Goal: Ask a question

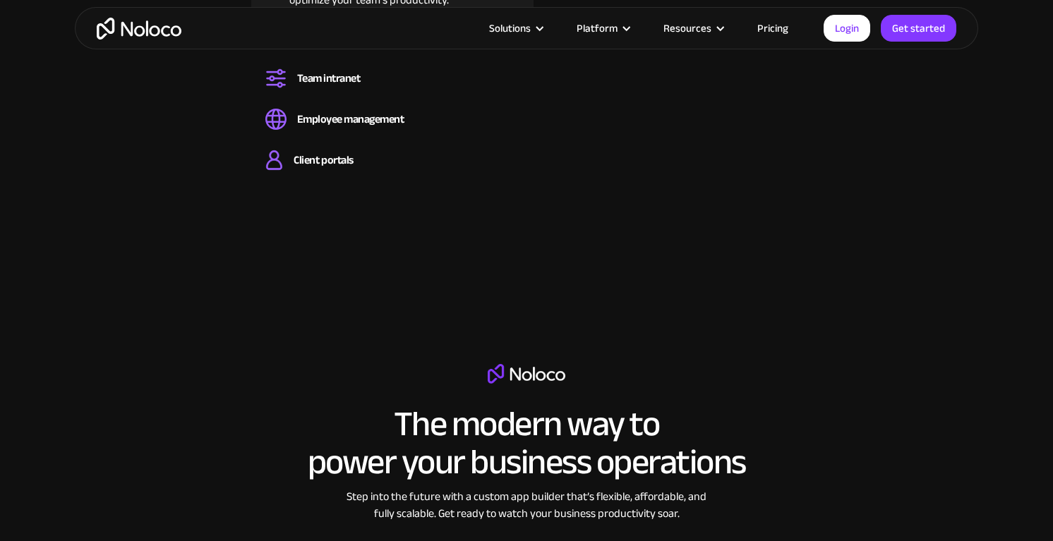
scroll to position [1708, 0]
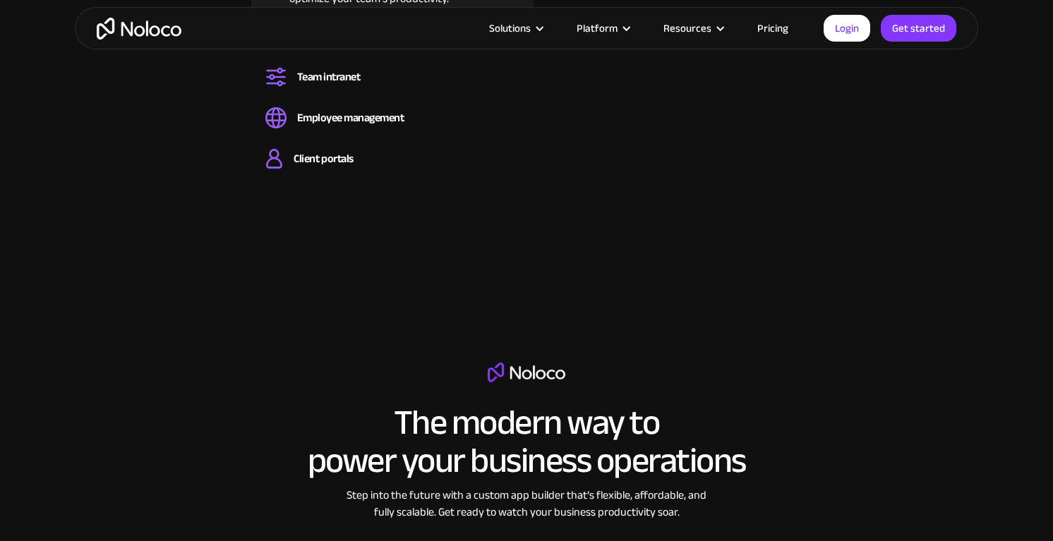
click at [772, 28] on link "Pricing" at bounding box center [772, 28] width 66 height 18
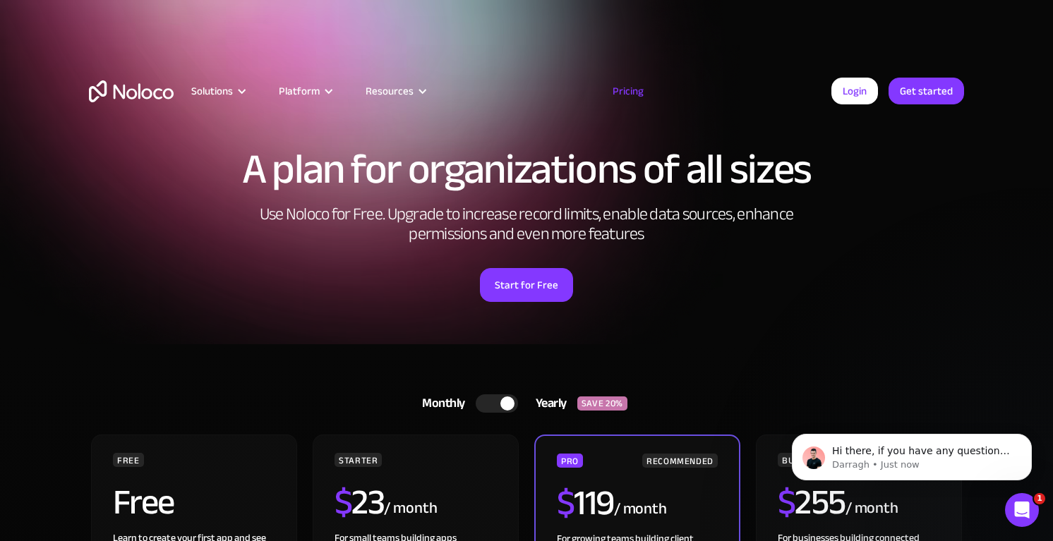
click at [137, 82] on img "home" at bounding box center [131, 91] width 85 height 22
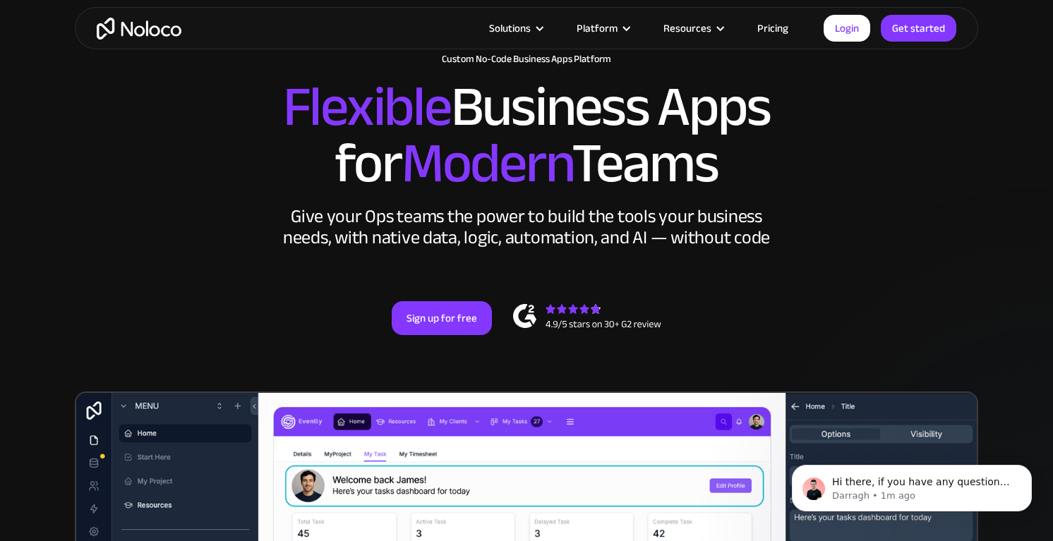
scroll to position [9, 0]
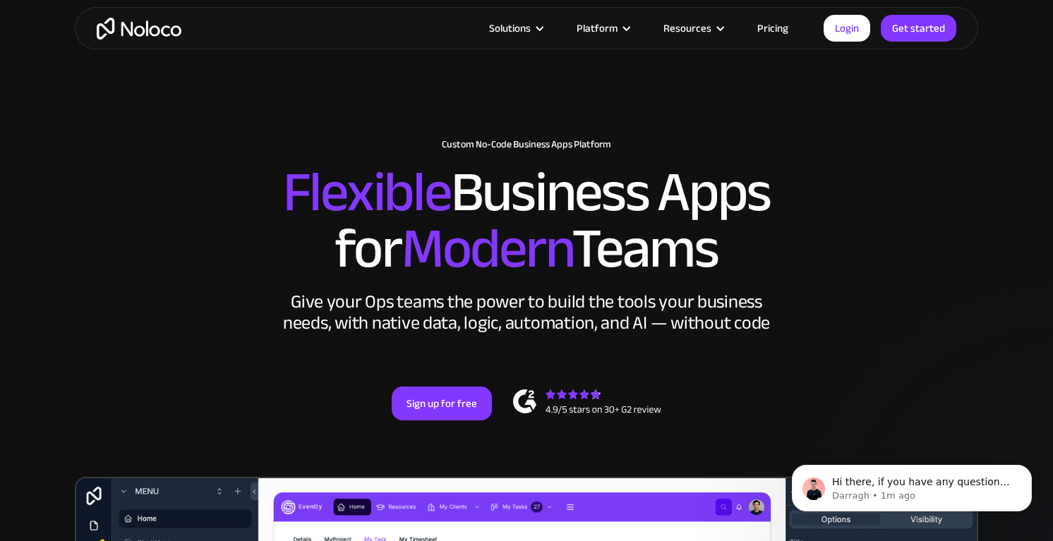
click at [110, 43] on div "Solutions Use Cases Business Types Project Management Keep track of customers, …" at bounding box center [526, 28] width 903 height 42
click at [115, 32] on img "home" at bounding box center [139, 29] width 85 height 22
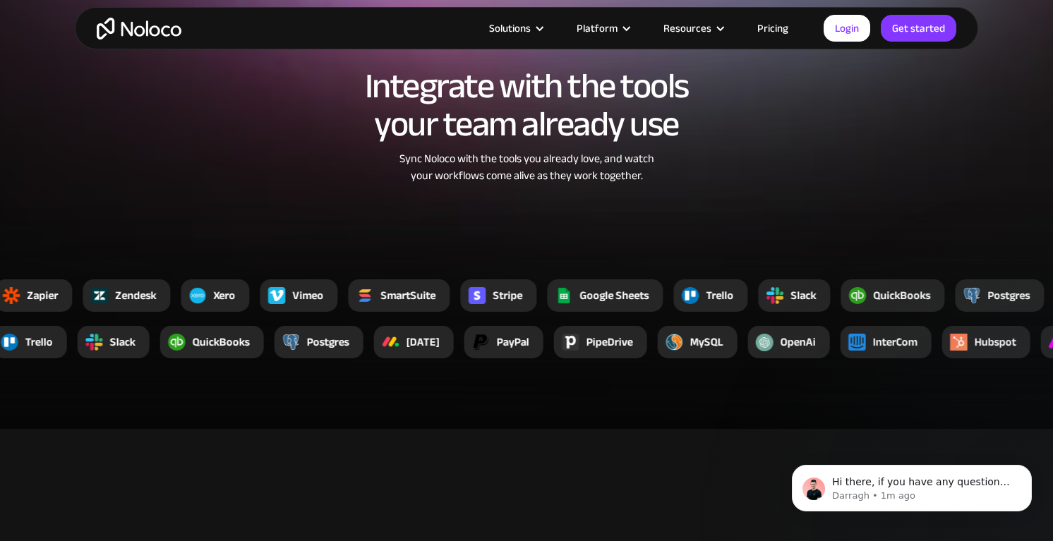
scroll to position [2667, 0]
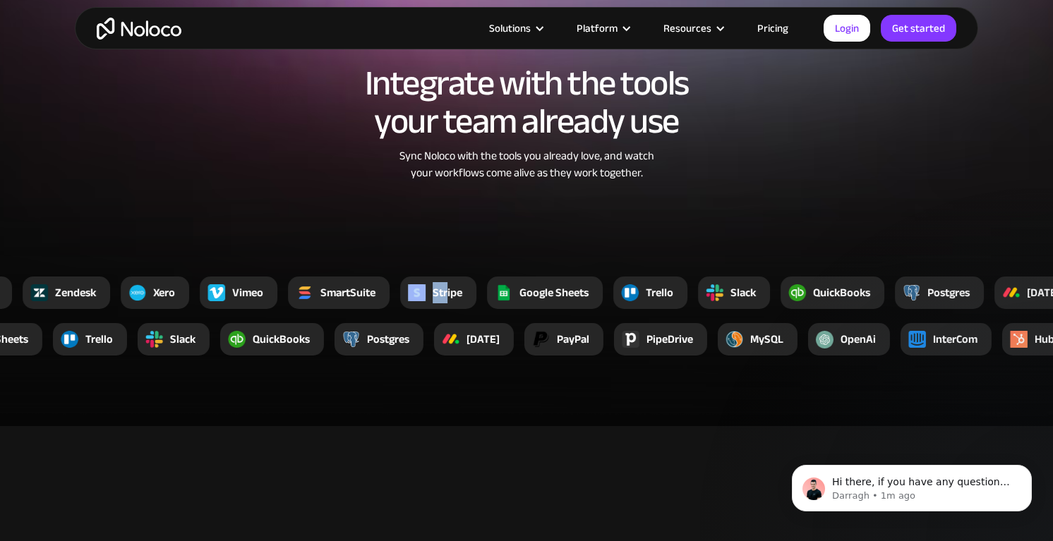
drag, startPoint x: 449, startPoint y: 294, endPoint x: 399, endPoint y: 292, distance: 49.4
click at [400, 292] on div "Stripe" at bounding box center [438, 293] width 76 height 32
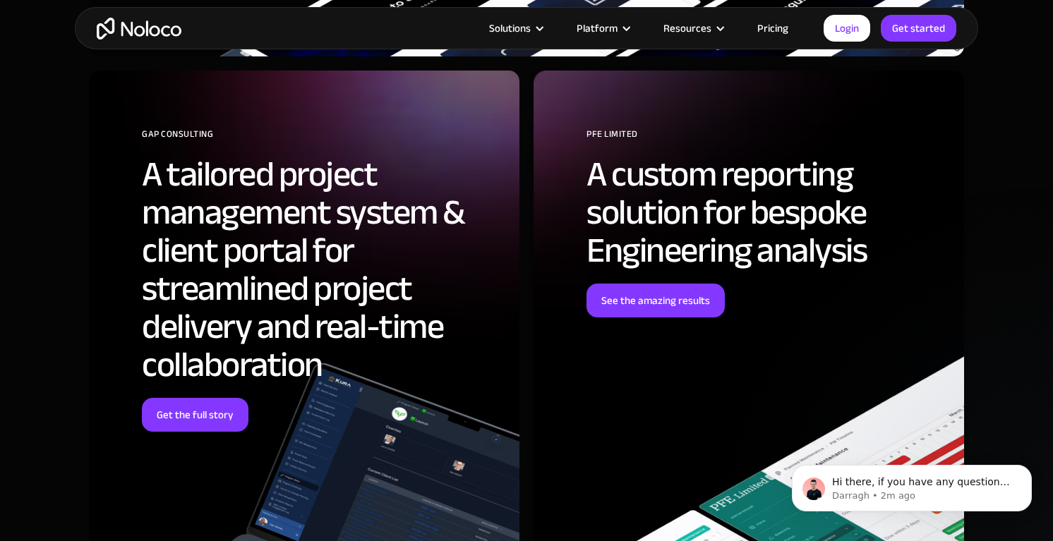
scroll to position [5764, 0]
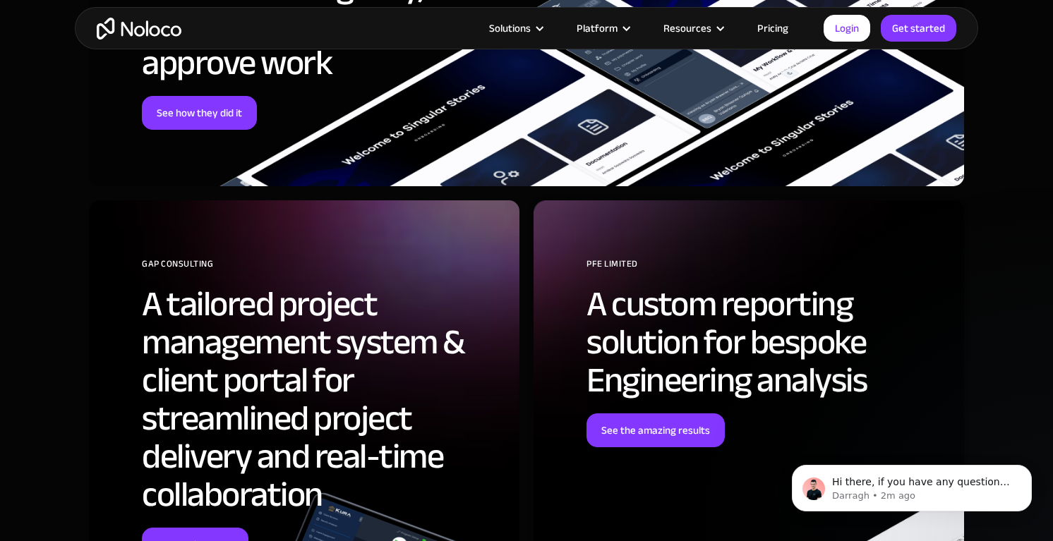
click at [784, 36] on link "Pricing" at bounding box center [772, 28] width 66 height 18
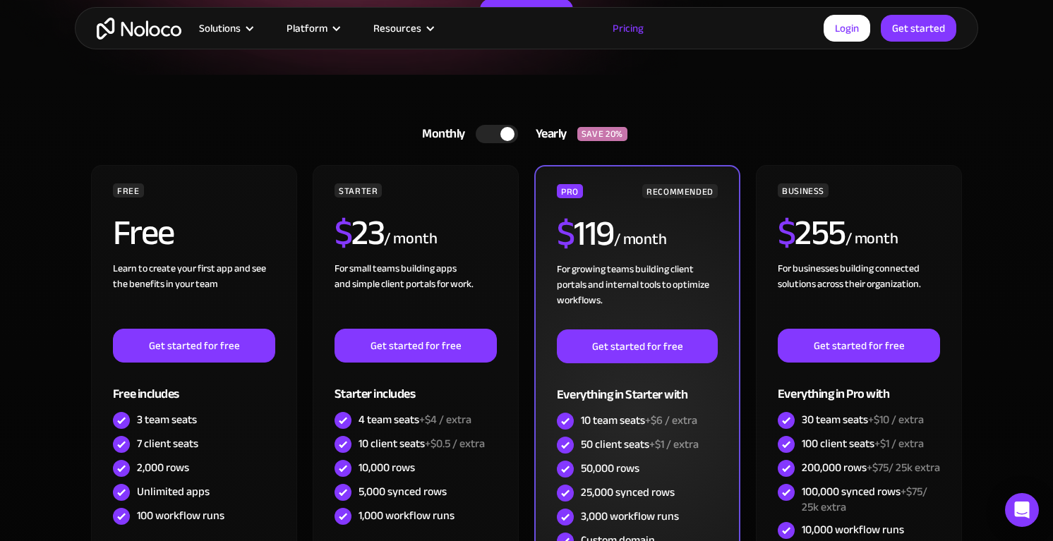
scroll to position [237, 0]
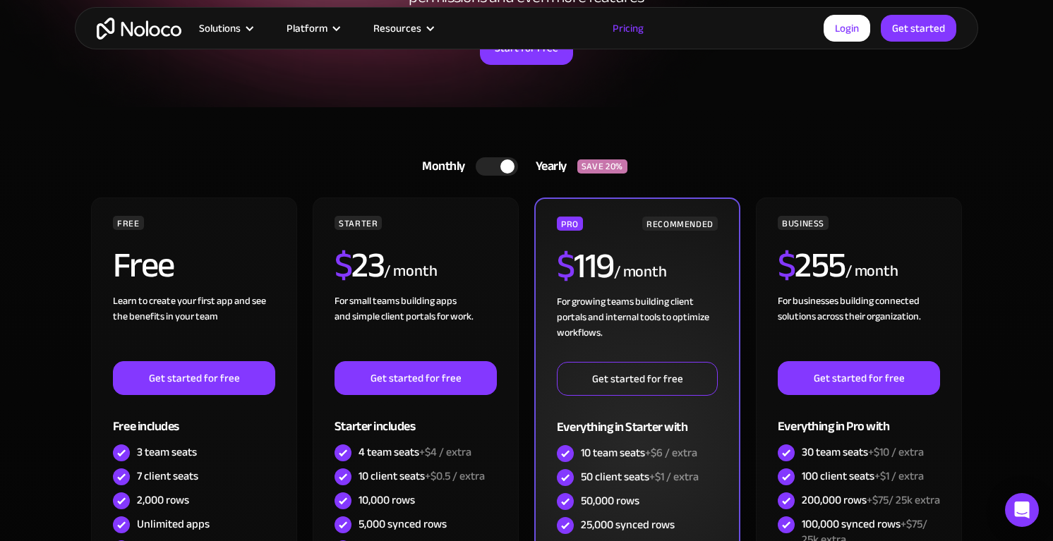
click at [603, 379] on link "Get started for free" at bounding box center [637, 379] width 161 height 34
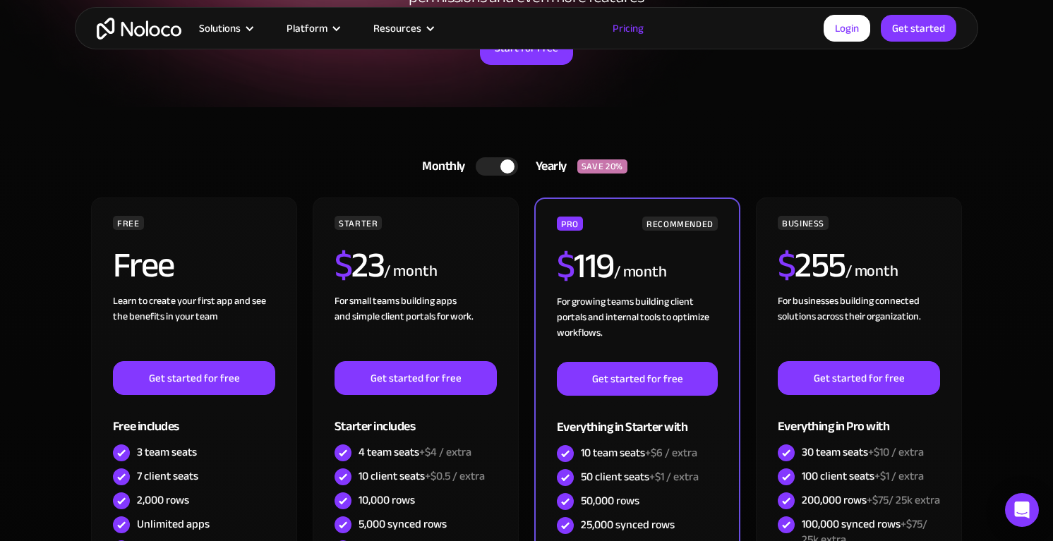
click at [500, 165] on div at bounding box center [507, 166] width 14 height 14
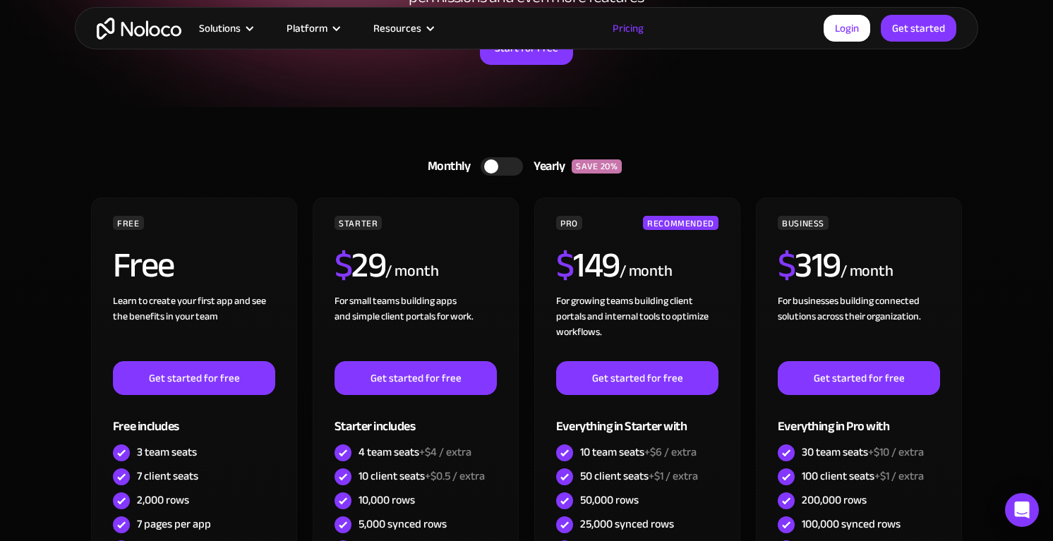
click at [499, 165] on div at bounding box center [501, 166] width 42 height 18
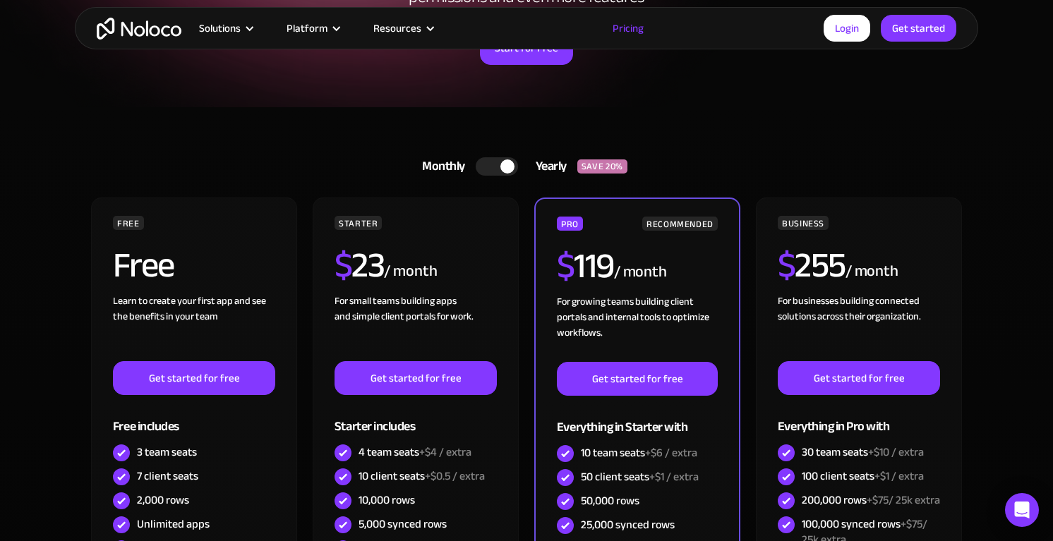
click at [500, 165] on div at bounding box center [507, 166] width 14 height 14
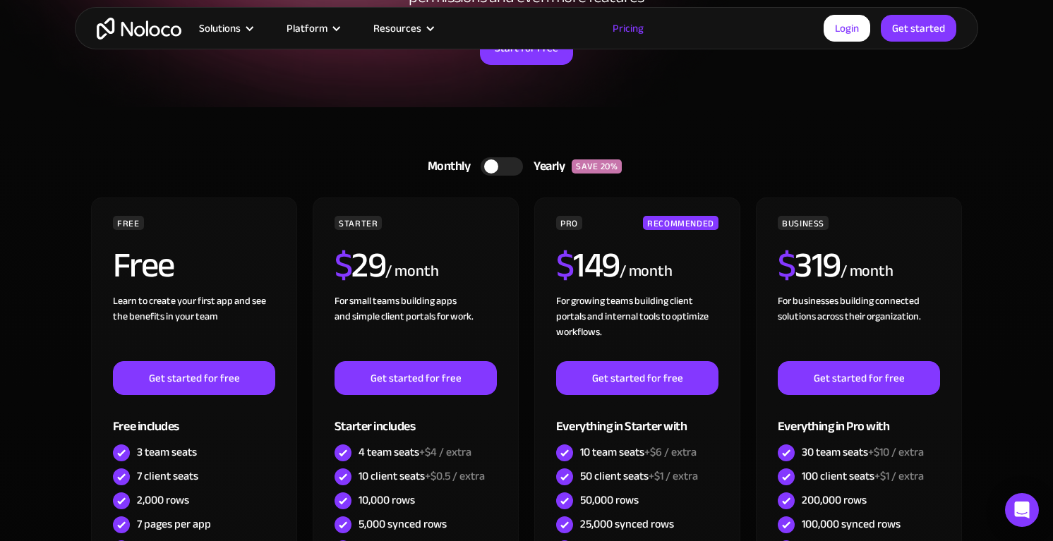
click at [500, 165] on div at bounding box center [501, 166] width 42 height 18
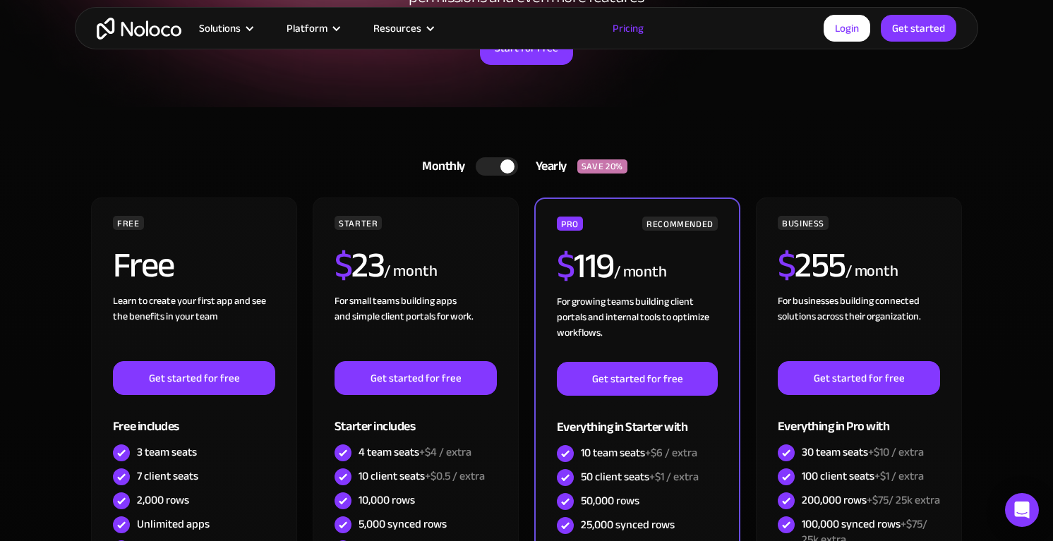
click at [500, 165] on div at bounding box center [507, 166] width 14 height 14
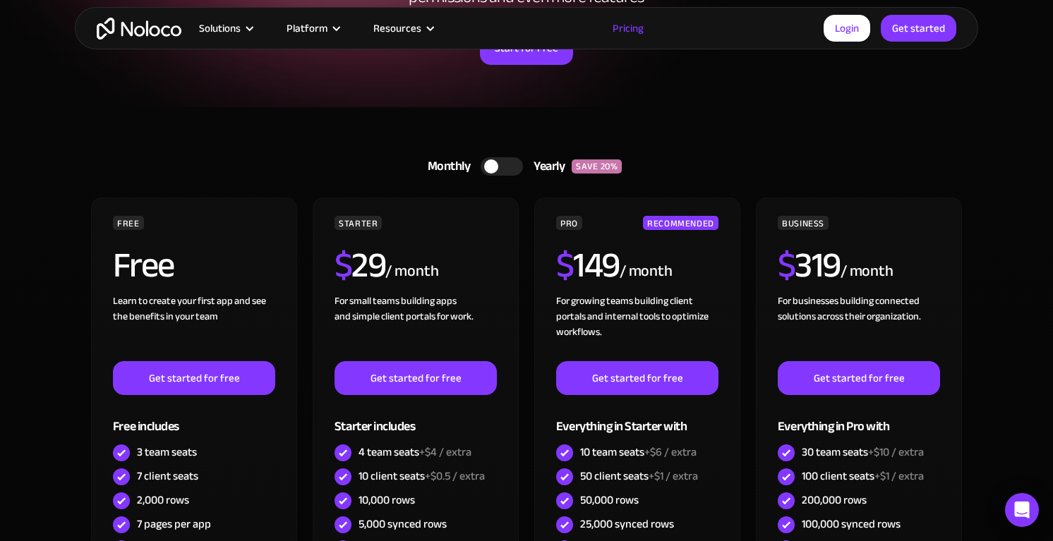
click at [500, 165] on div at bounding box center [501, 166] width 42 height 18
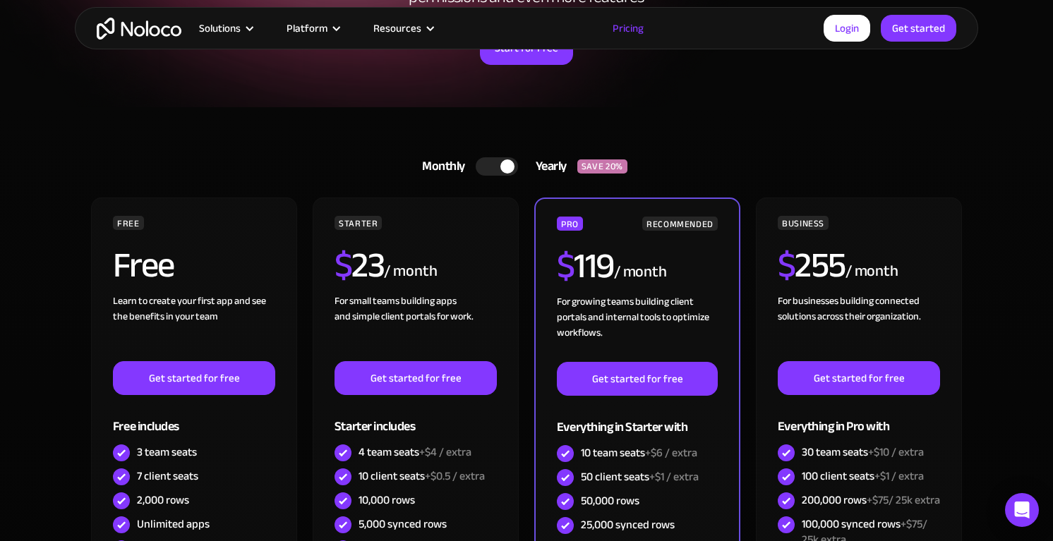
click at [500, 165] on div at bounding box center [507, 166] width 14 height 14
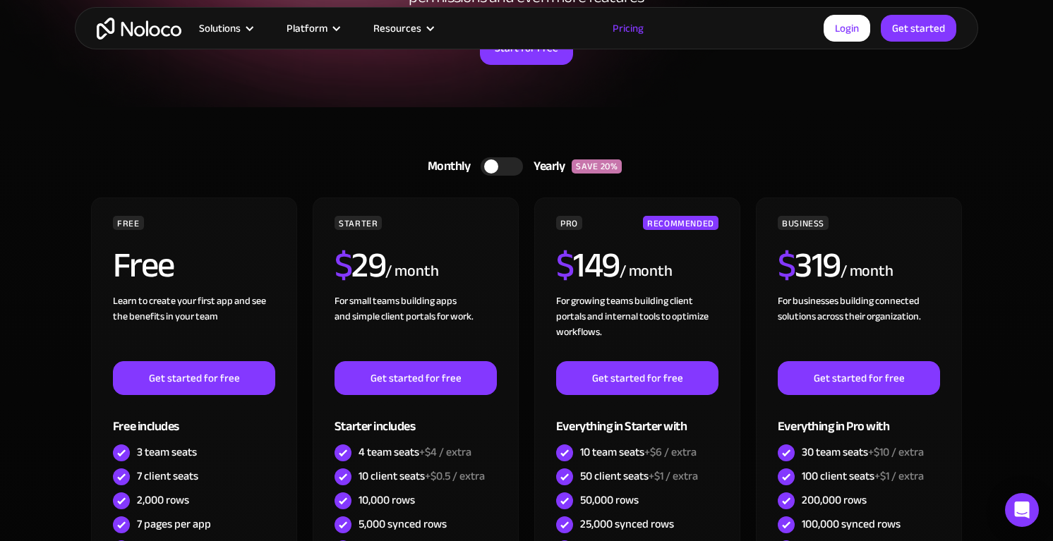
click at [500, 165] on div at bounding box center [501, 166] width 42 height 18
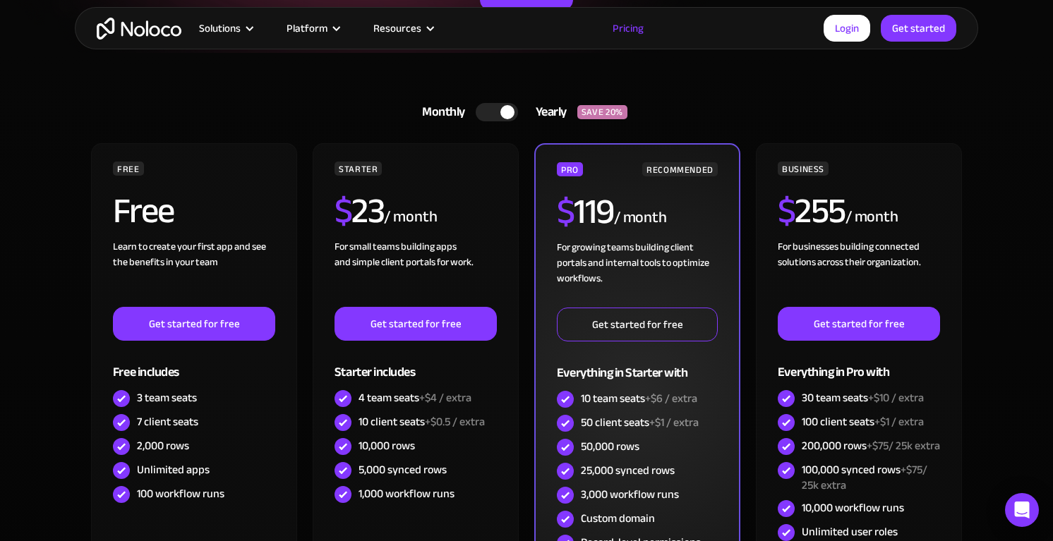
scroll to position [262, 0]
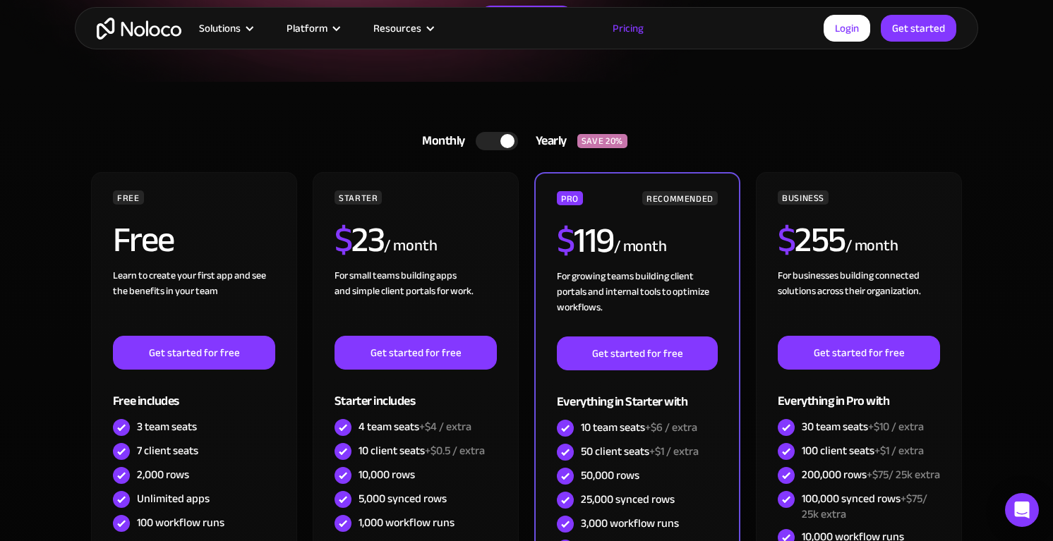
click at [529, 461] on div "FREE Free Learn to create your first app and see the benefits in your team ‍ Ge…" at bounding box center [526, 426] width 875 height 508
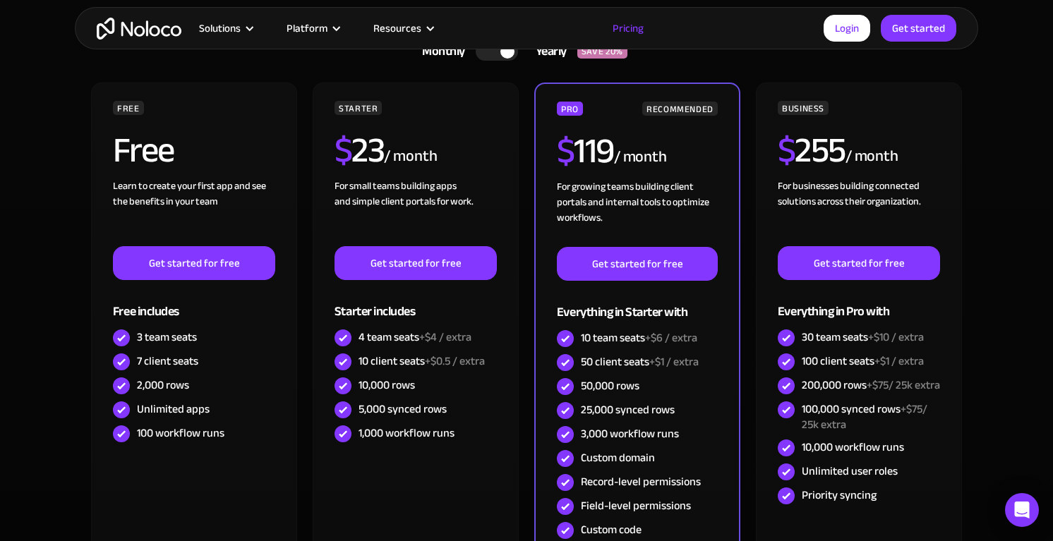
scroll to position [0, 0]
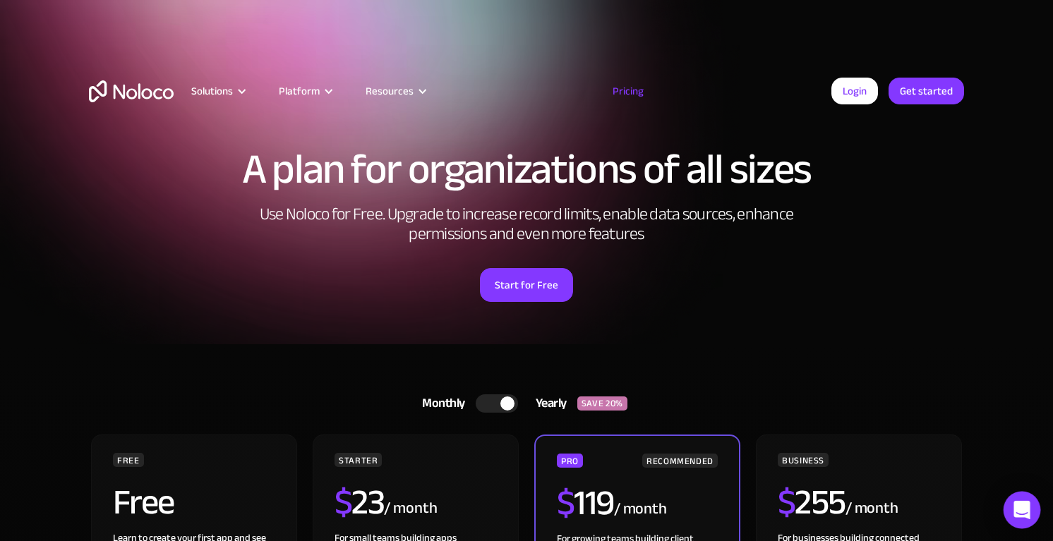
click at [1019, 509] on icon "Open Intercom Messenger" at bounding box center [1021, 510] width 16 height 18
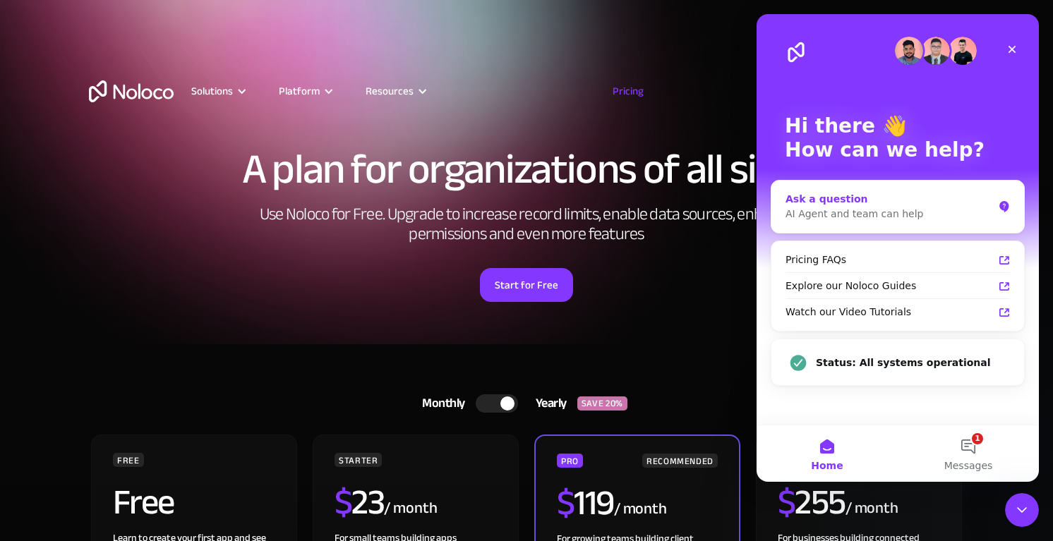
click at [899, 203] on div "Ask a question" at bounding box center [888, 199] width 207 height 15
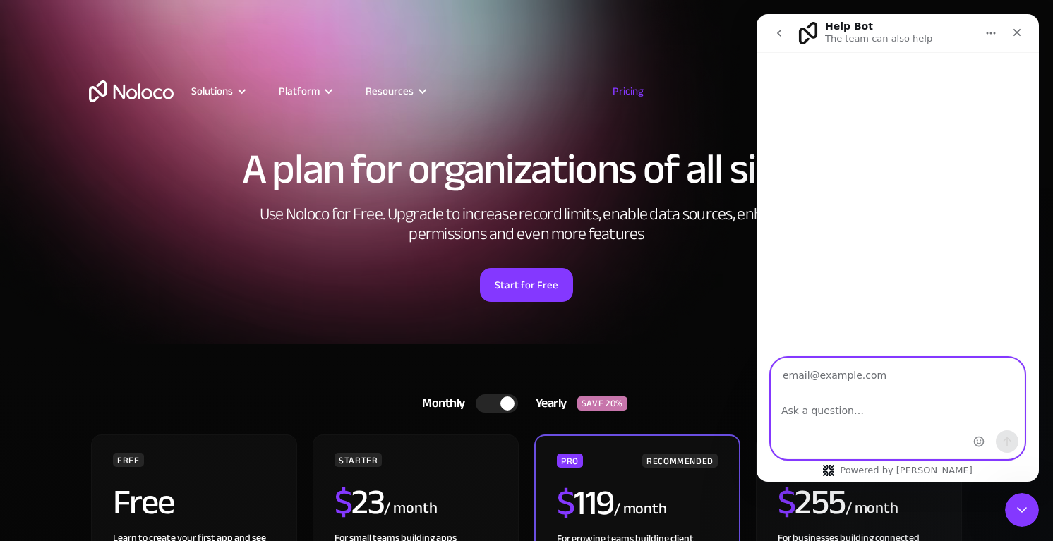
click at [833, 413] on textarea "Ask a question…" at bounding box center [897, 407] width 253 height 24
click at [780, 32] on icon "go back" at bounding box center [778, 33] width 11 height 11
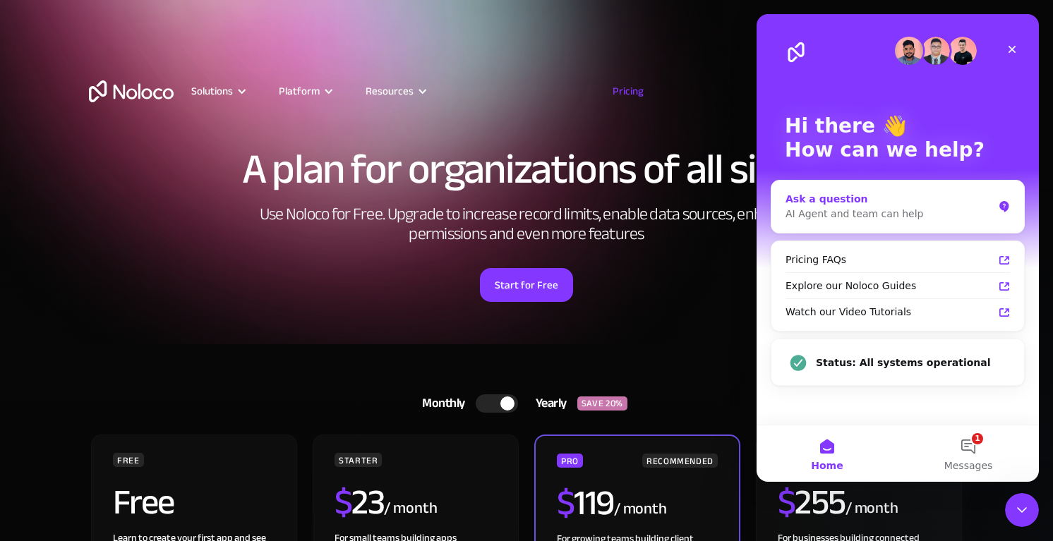
click at [863, 201] on div "Ask a question" at bounding box center [888, 199] width 207 height 15
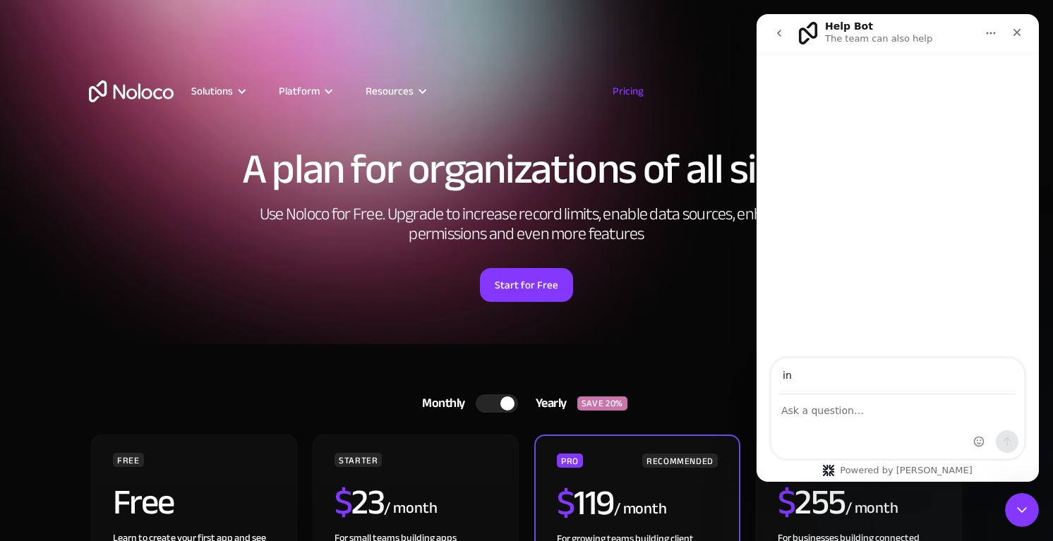
type input "i"
type input "carlosng@hnls.es"
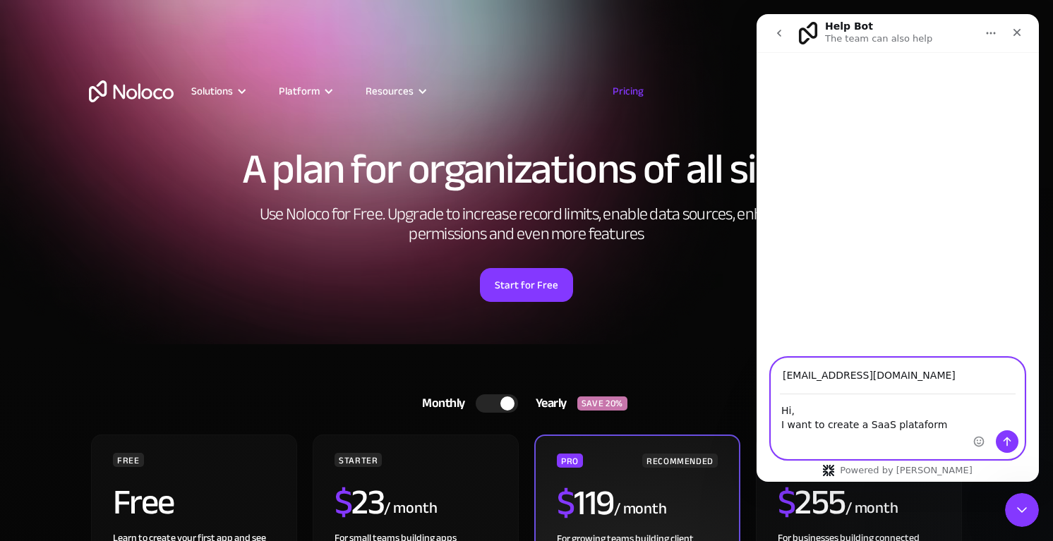
type textarea "Hi, I want to create a SaaS plataform"
